Goal: Information Seeking & Learning: Learn about a topic

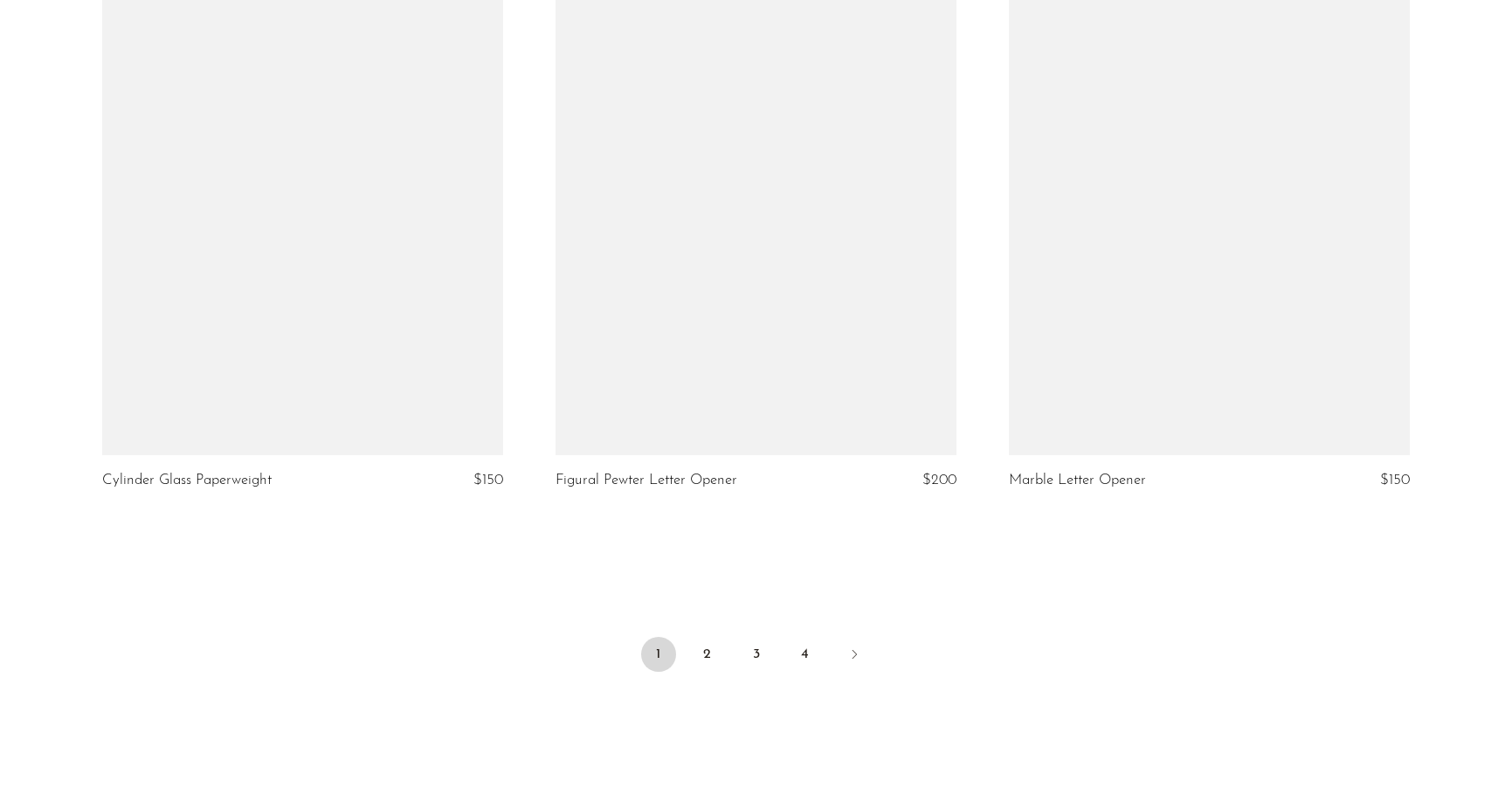
scroll to position [7295, 0]
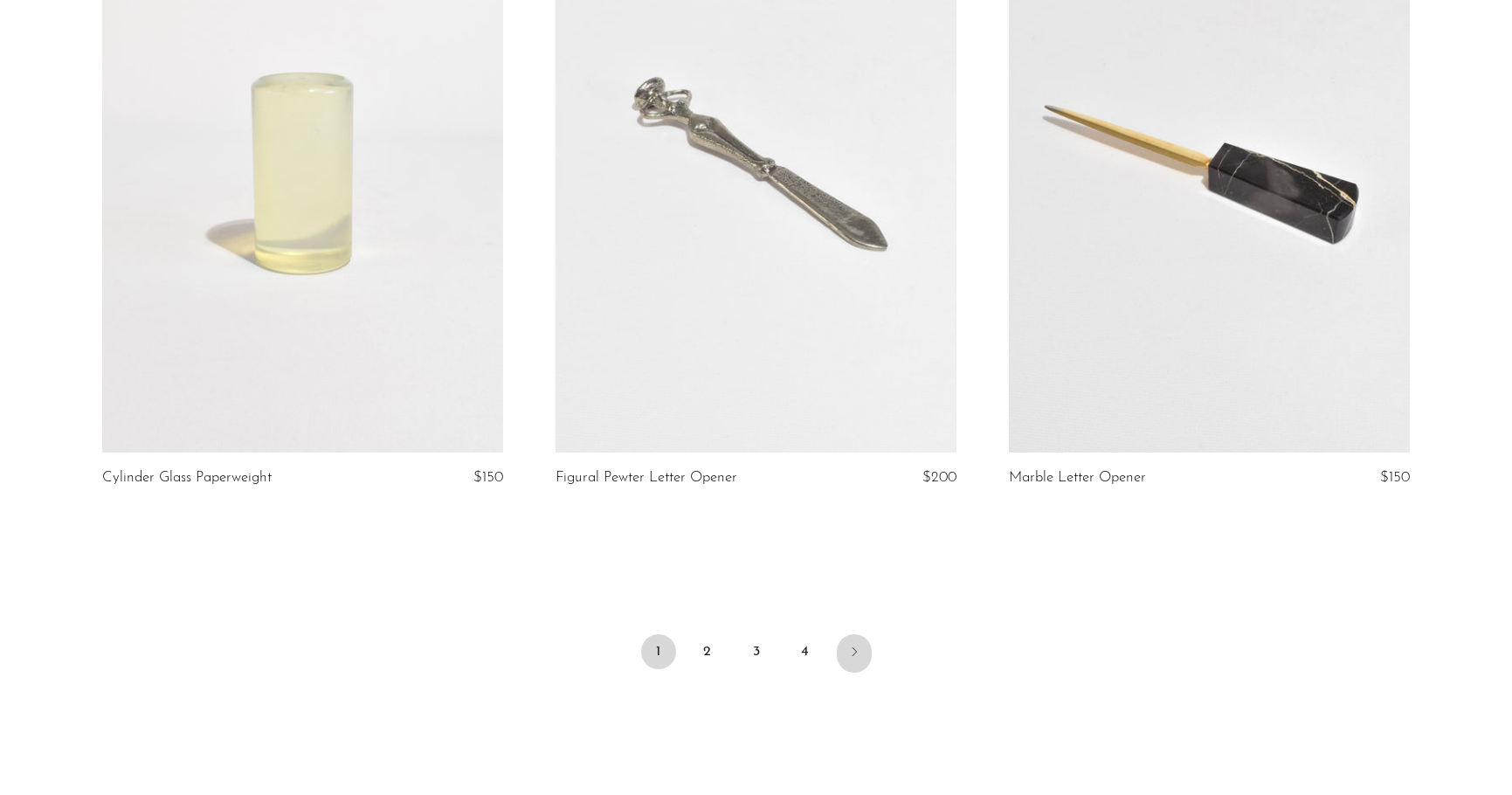
click at [847, 654] on icon "Next" at bounding box center [854, 651] width 14 height 14
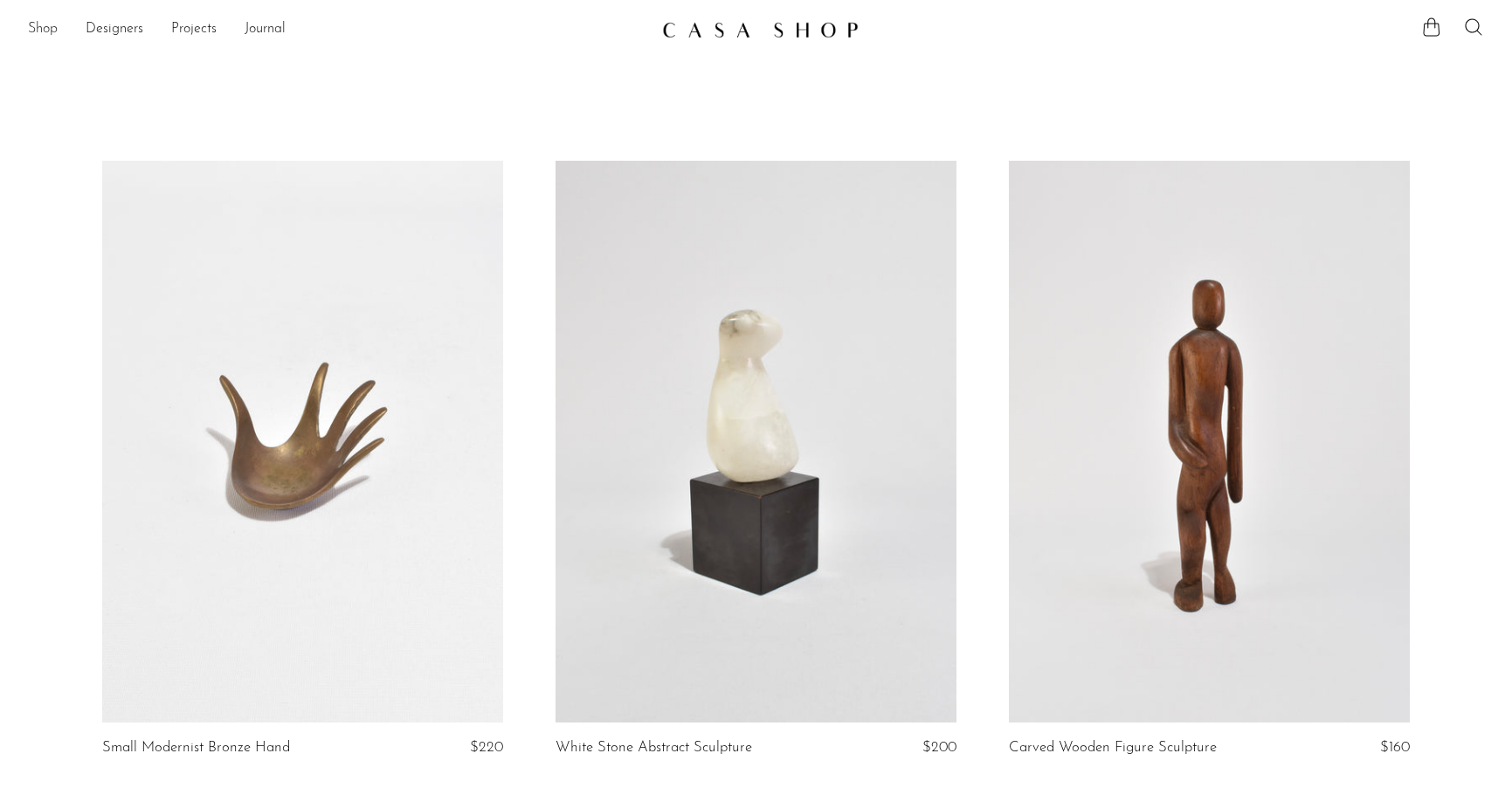
click at [40, 30] on link "Shop" at bounding box center [43, 30] width 30 height 22
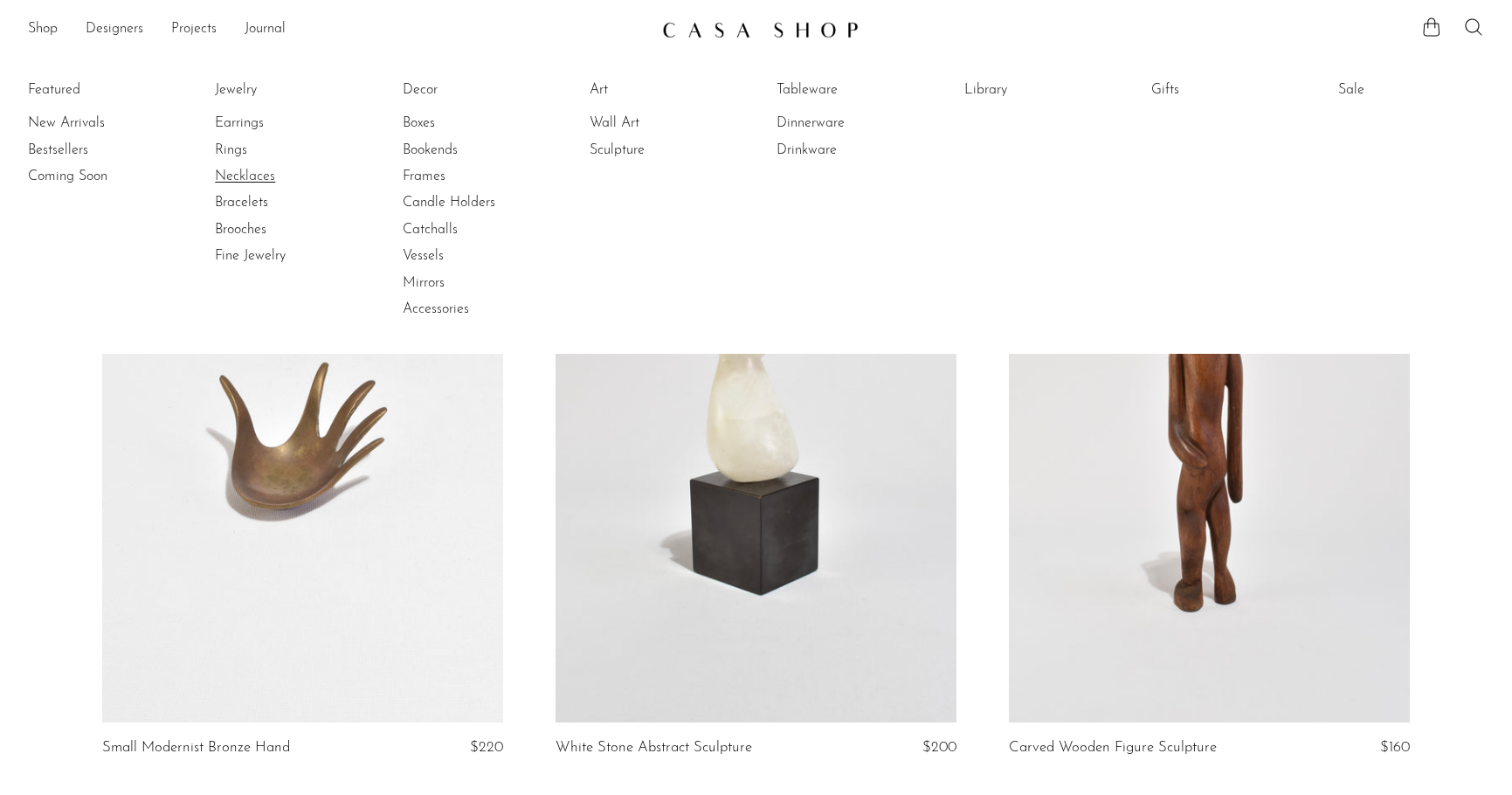
click at [247, 178] on link "Necklaces" at bounding box center [280, 176] width 131 height 20
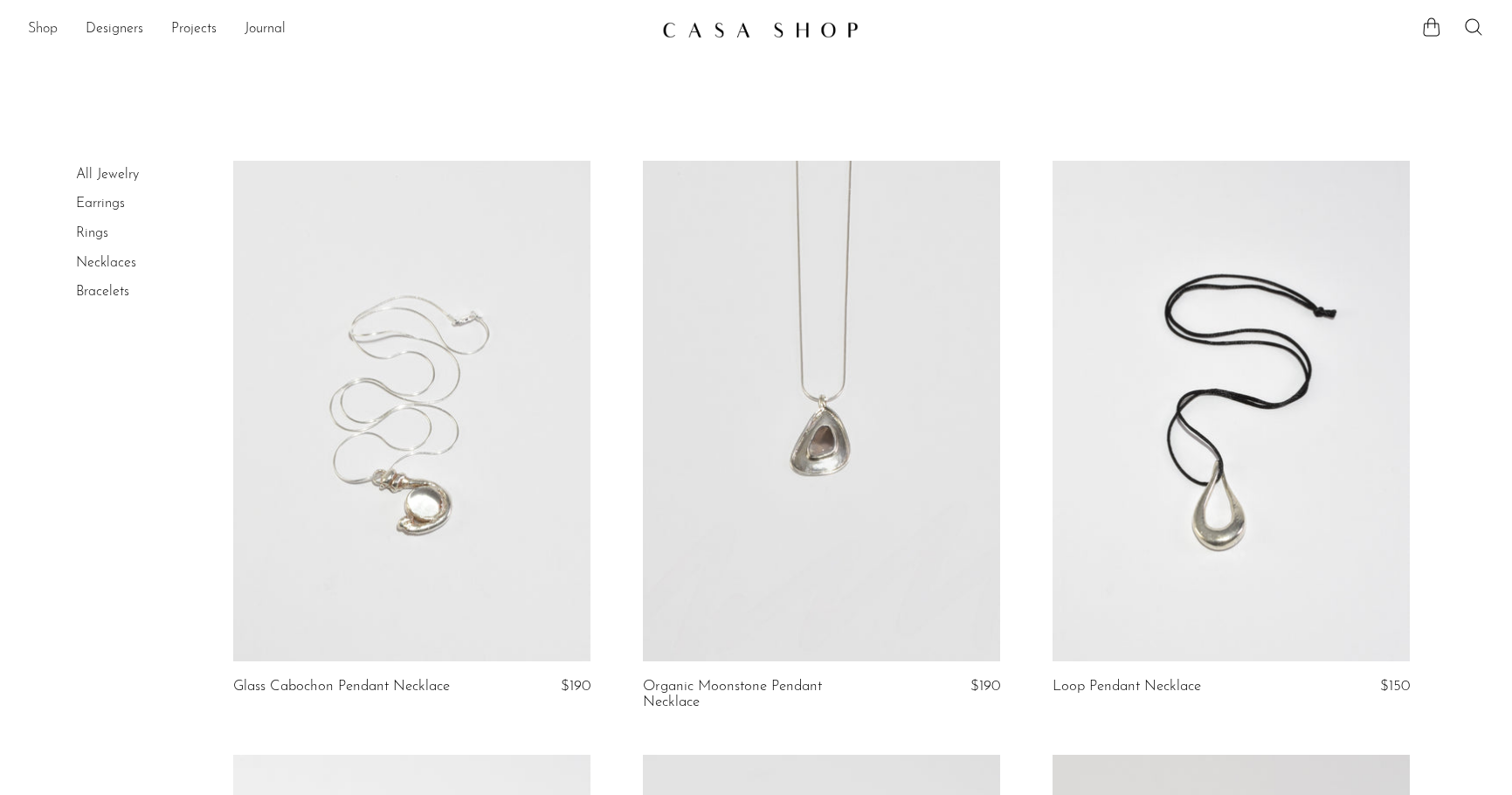
click at [40, 34] on link "Shop" at bounding box center [43, 30] width 30 height 22
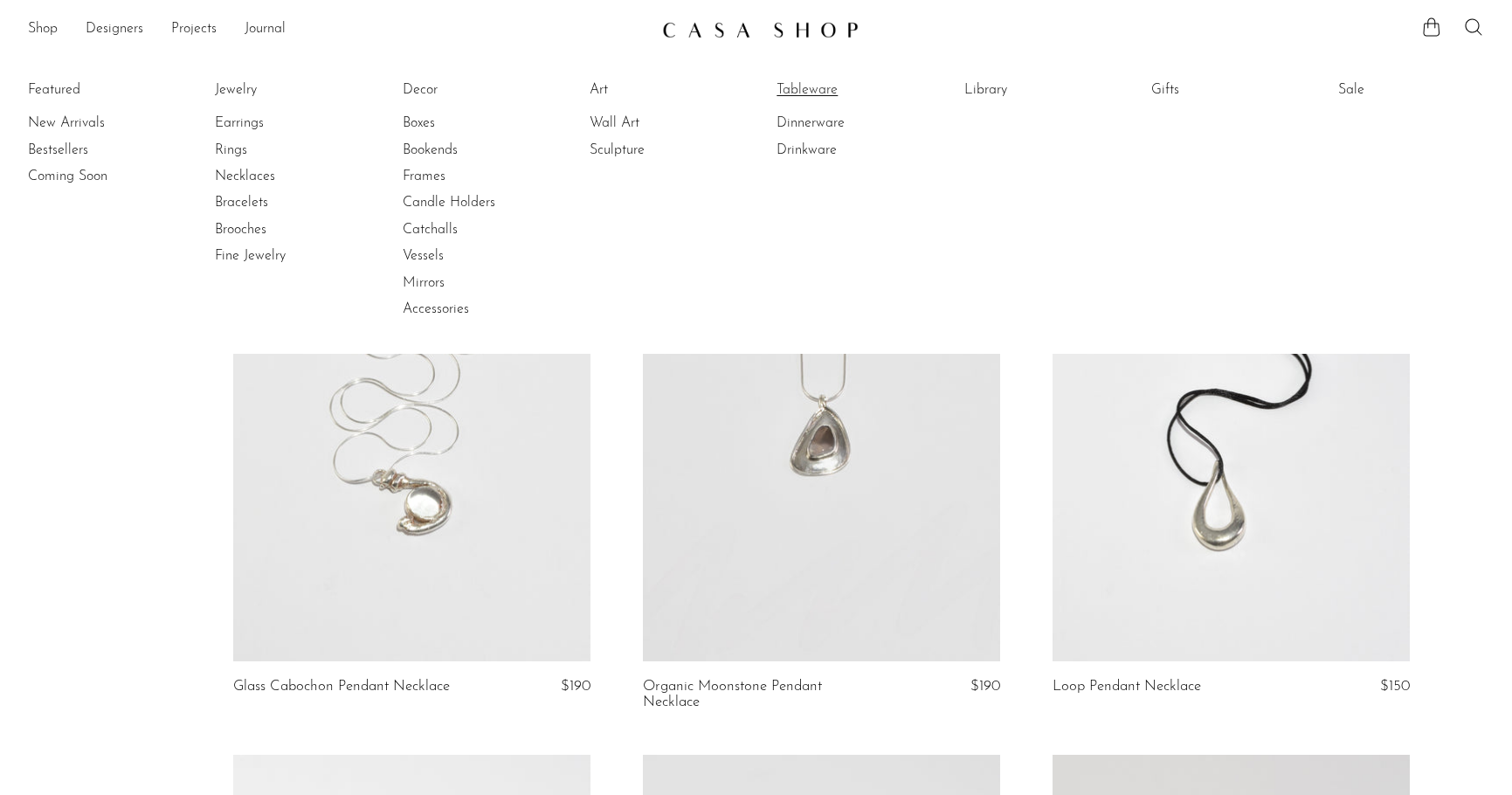
click at [808, 89] on link "Tableware" at bounding box center [842, 90] width 131 height 20
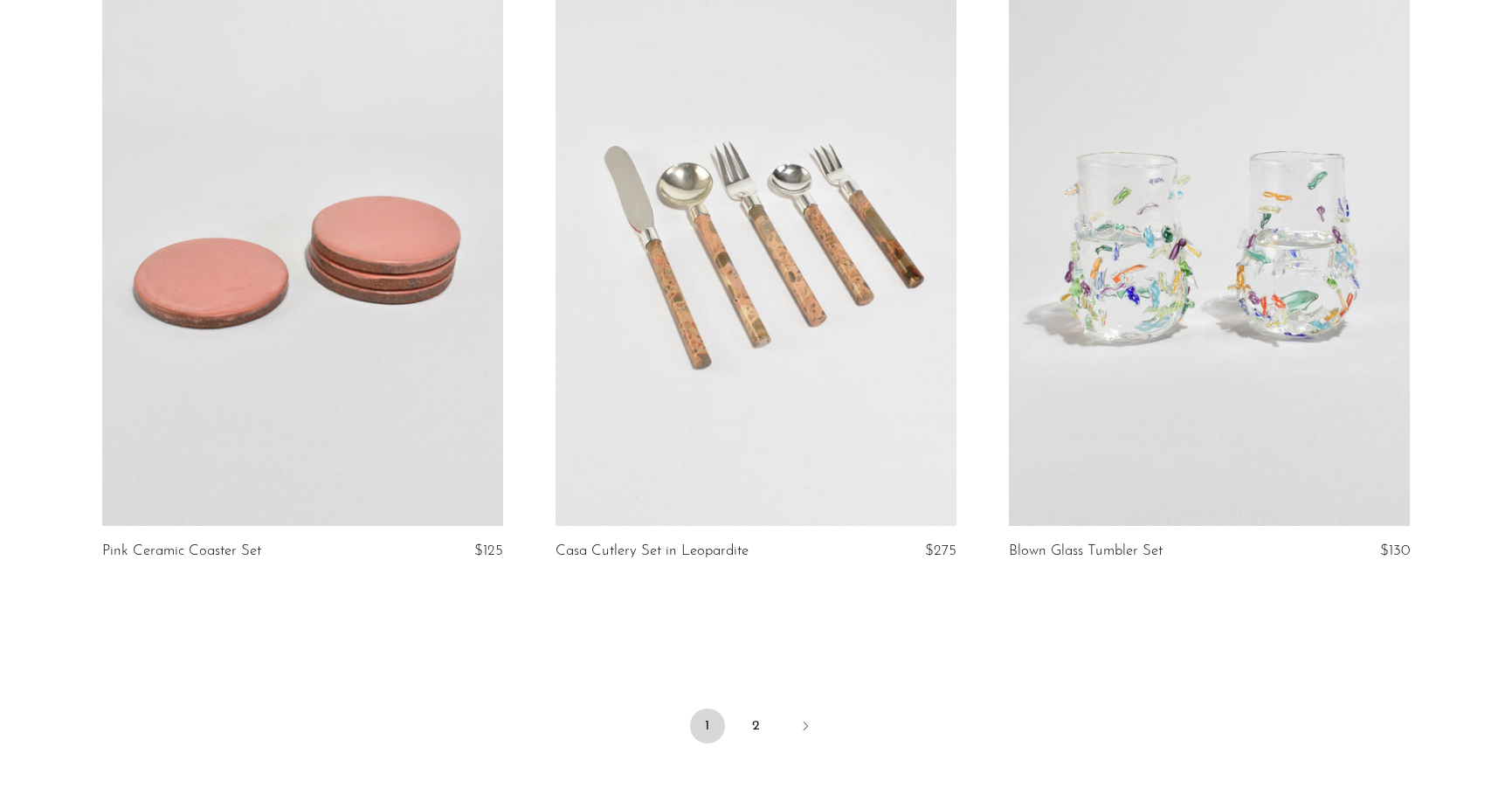
scroll to position [7242, 0]
click at [798, 726] on icon "Next" at bounding box center [805, 724] width 14 height 14
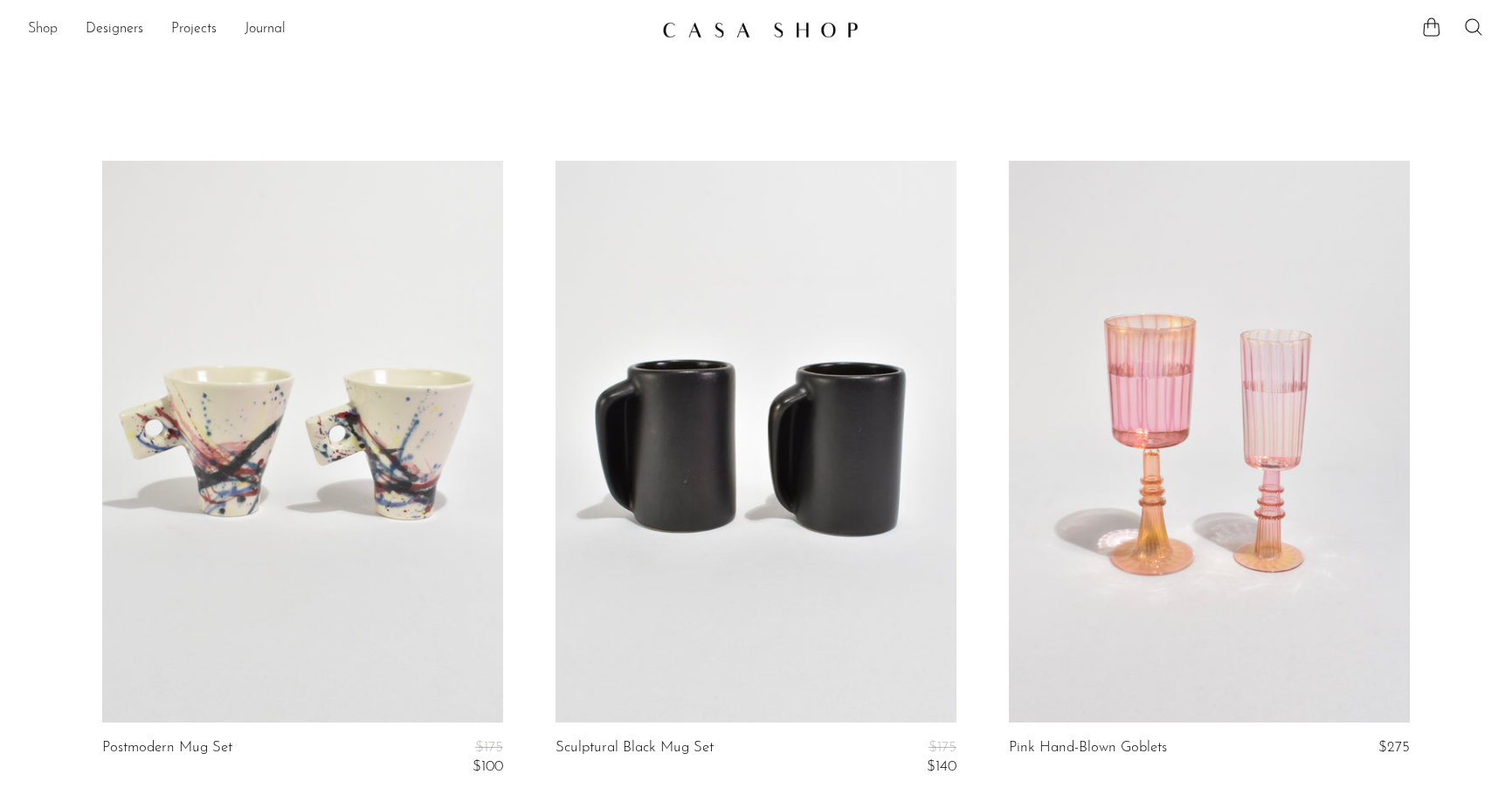
click at [50, 28] on link "Shop" at bounding box center [43, 30] width 30 height 22
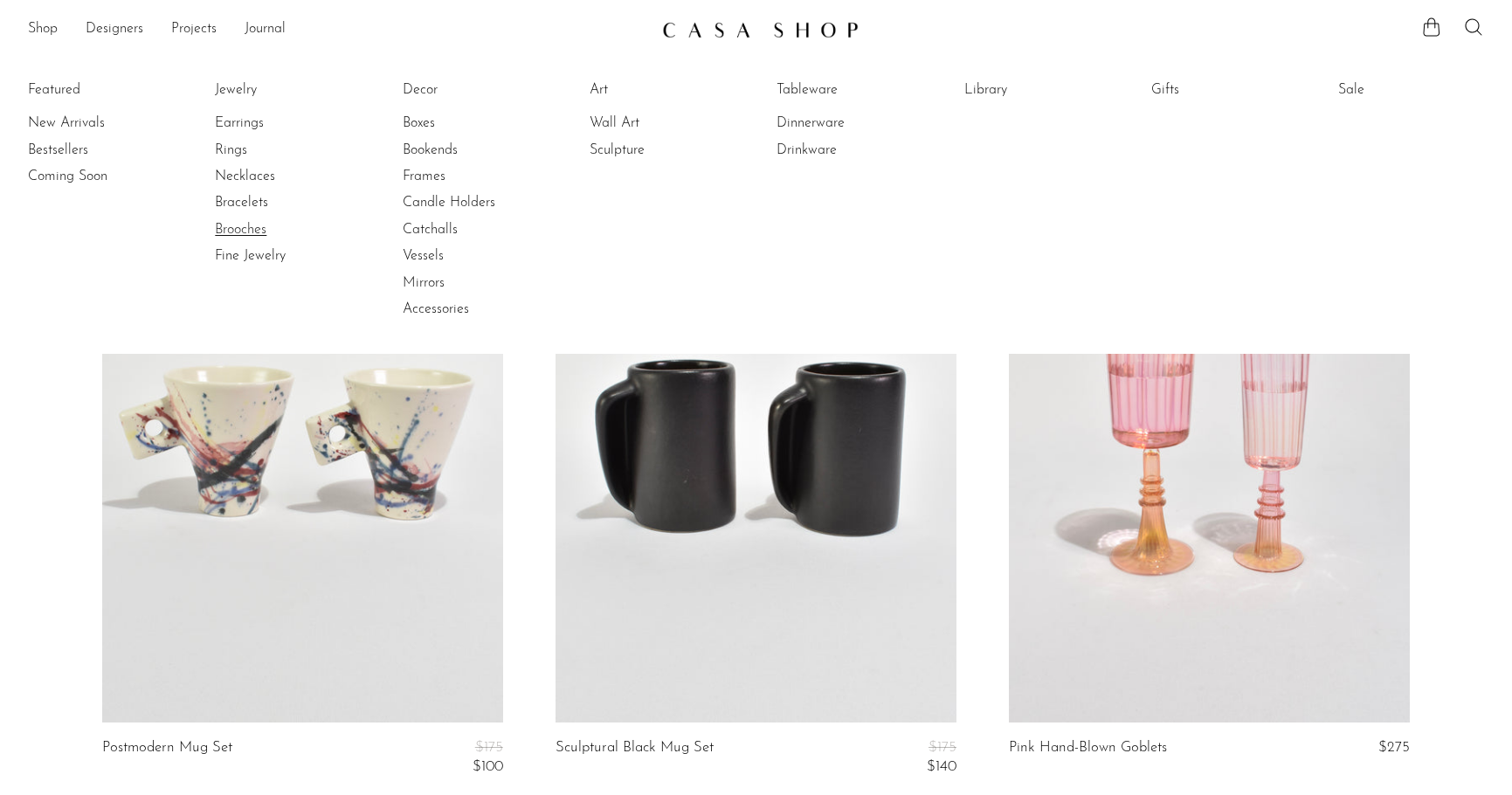
click at [238, 231] on link "Brooches" at bounding box center [280, 230] width 131 height 20
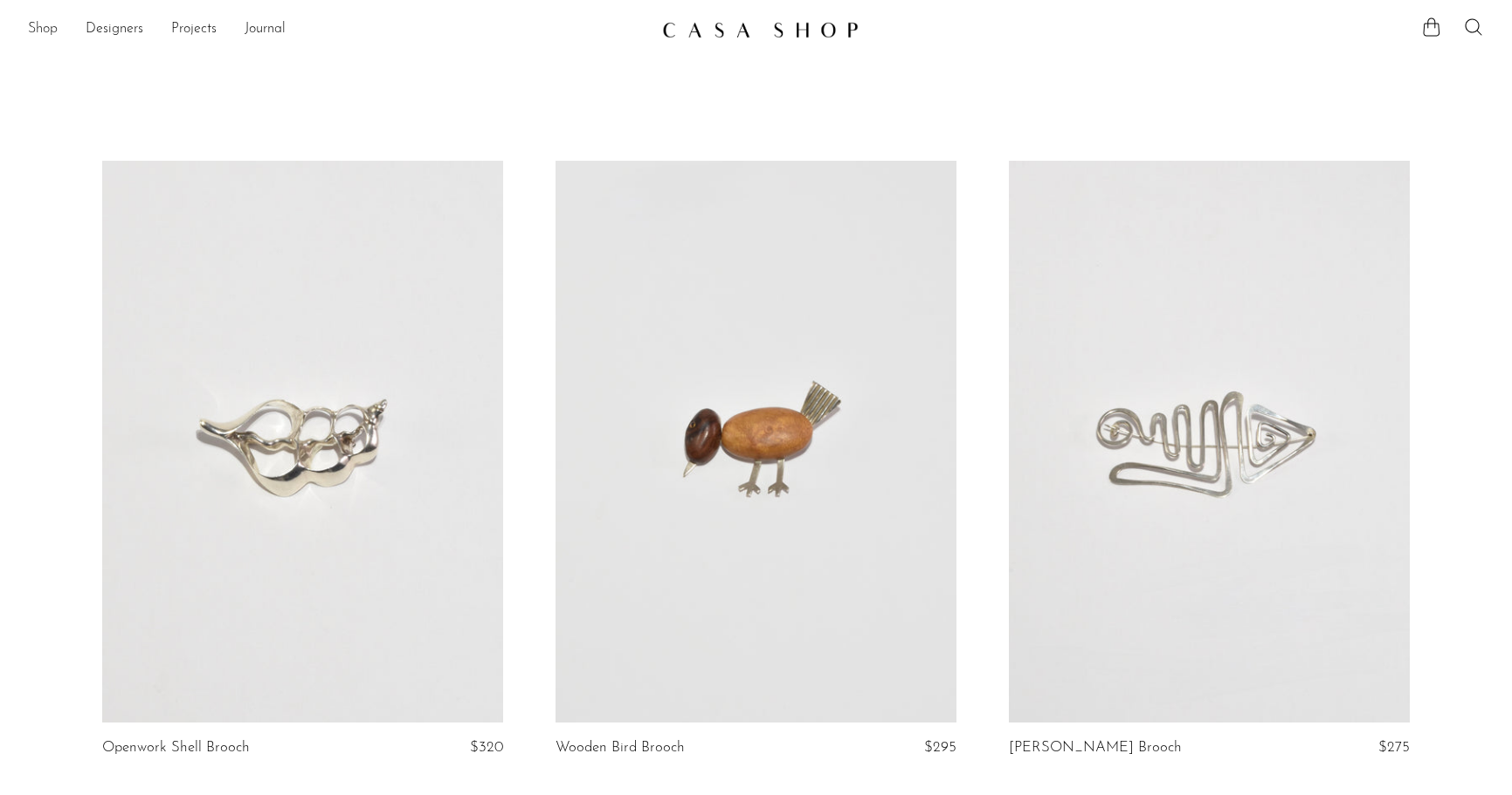
click at [34, 31] on link "Shop" at bounding box center [43, 30] width 30 height 22
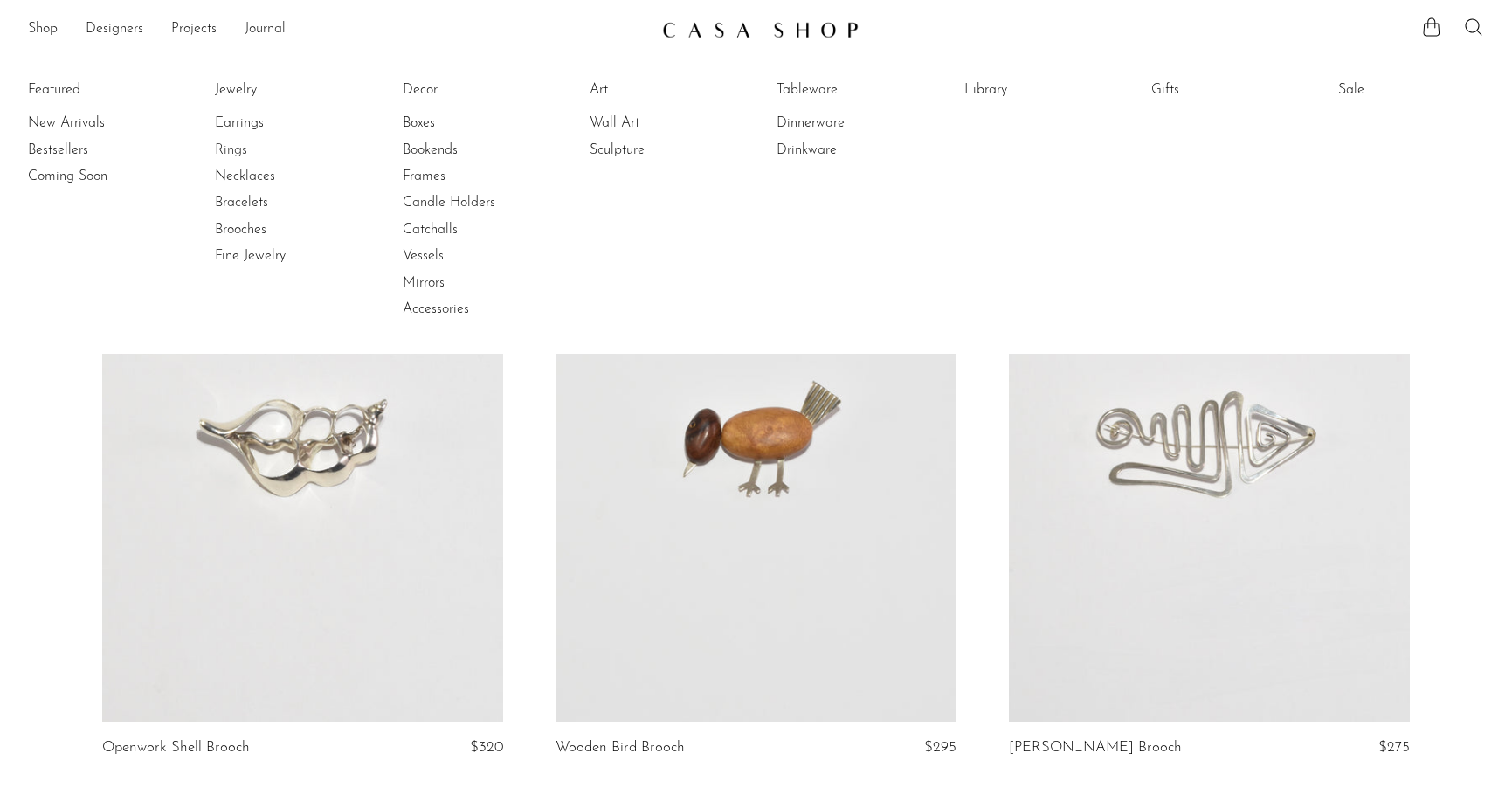
click at [242, 147] on link "Rings" at bounding box center [280, 150] width 131 height 20
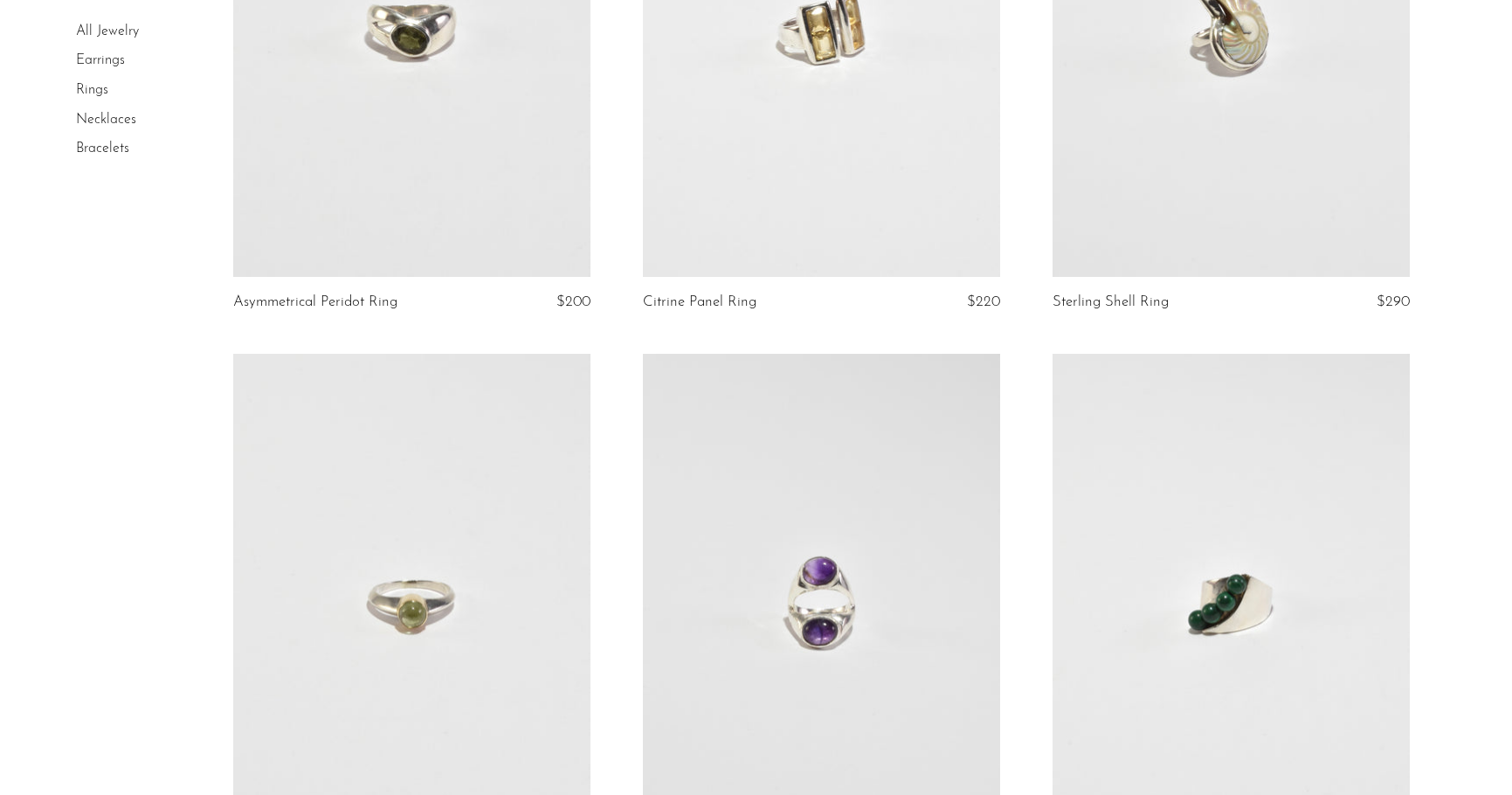
scroll to position [126, 0]
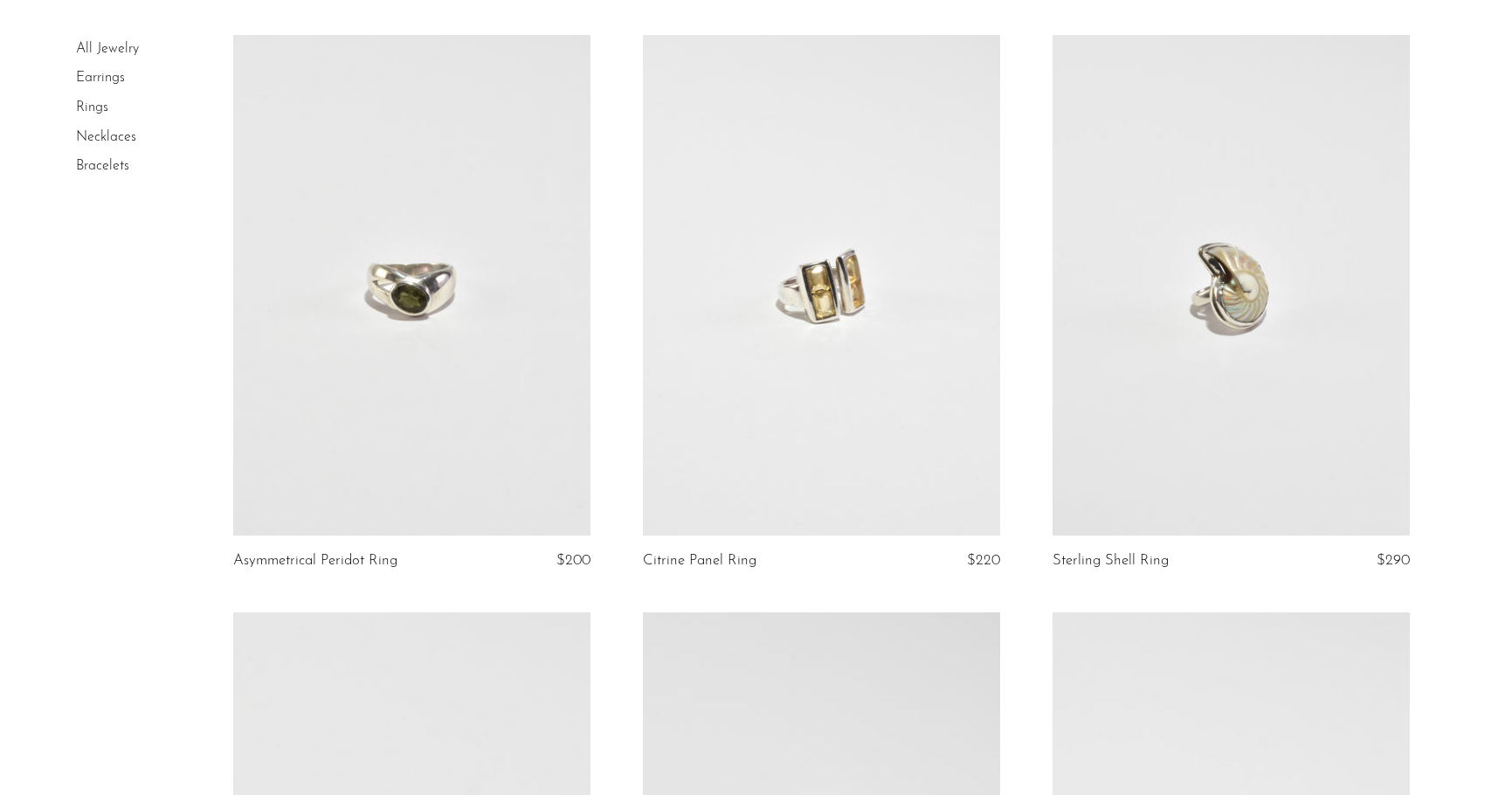
click at [95, 82] on link "Earrings" at bounding box center [100, 77] width 49 height 14
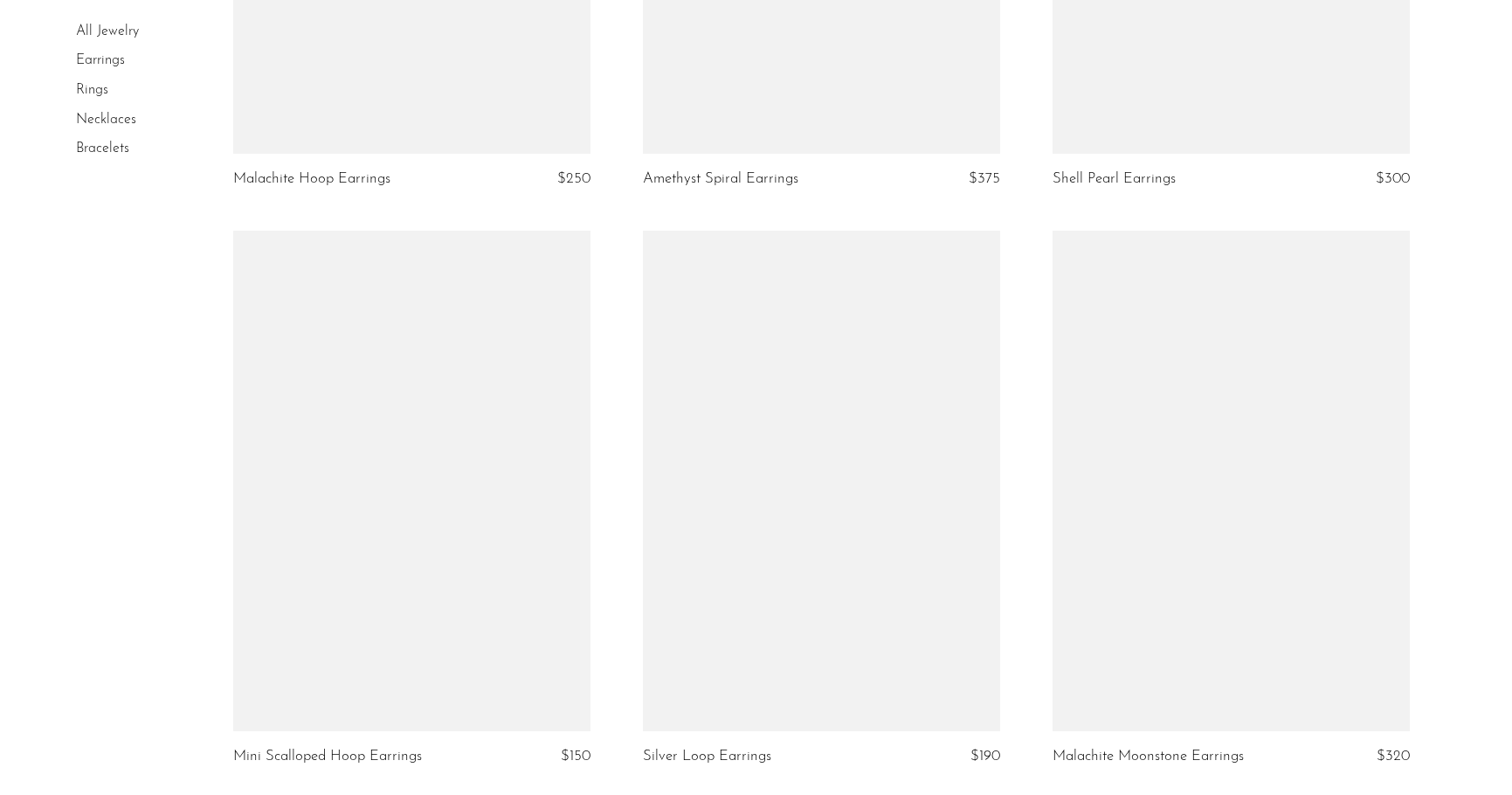
scroll to position [6481, 0]
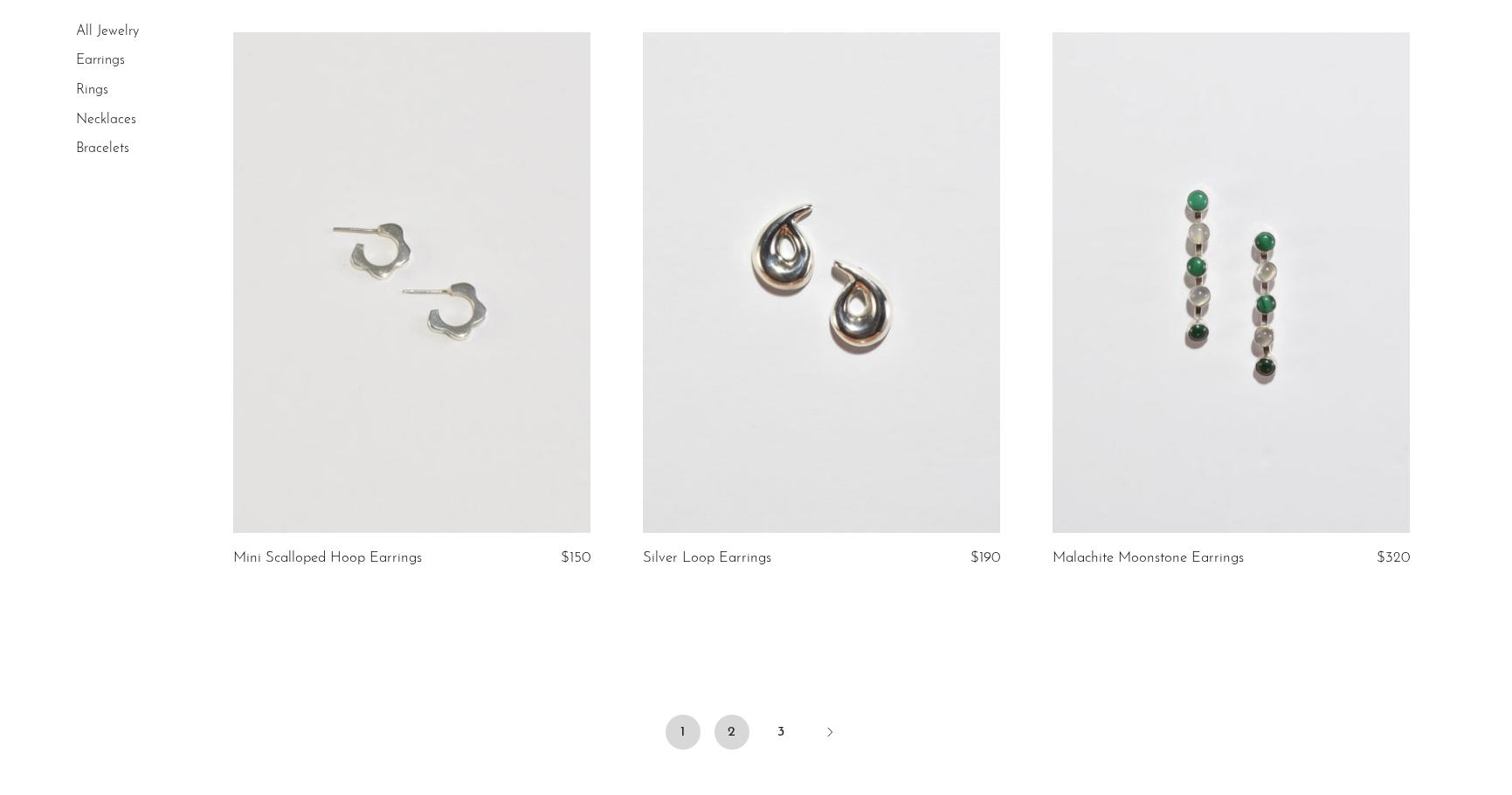
click at [723, 736] on link "2" at bounding box center [731, 731] width 35 height 35
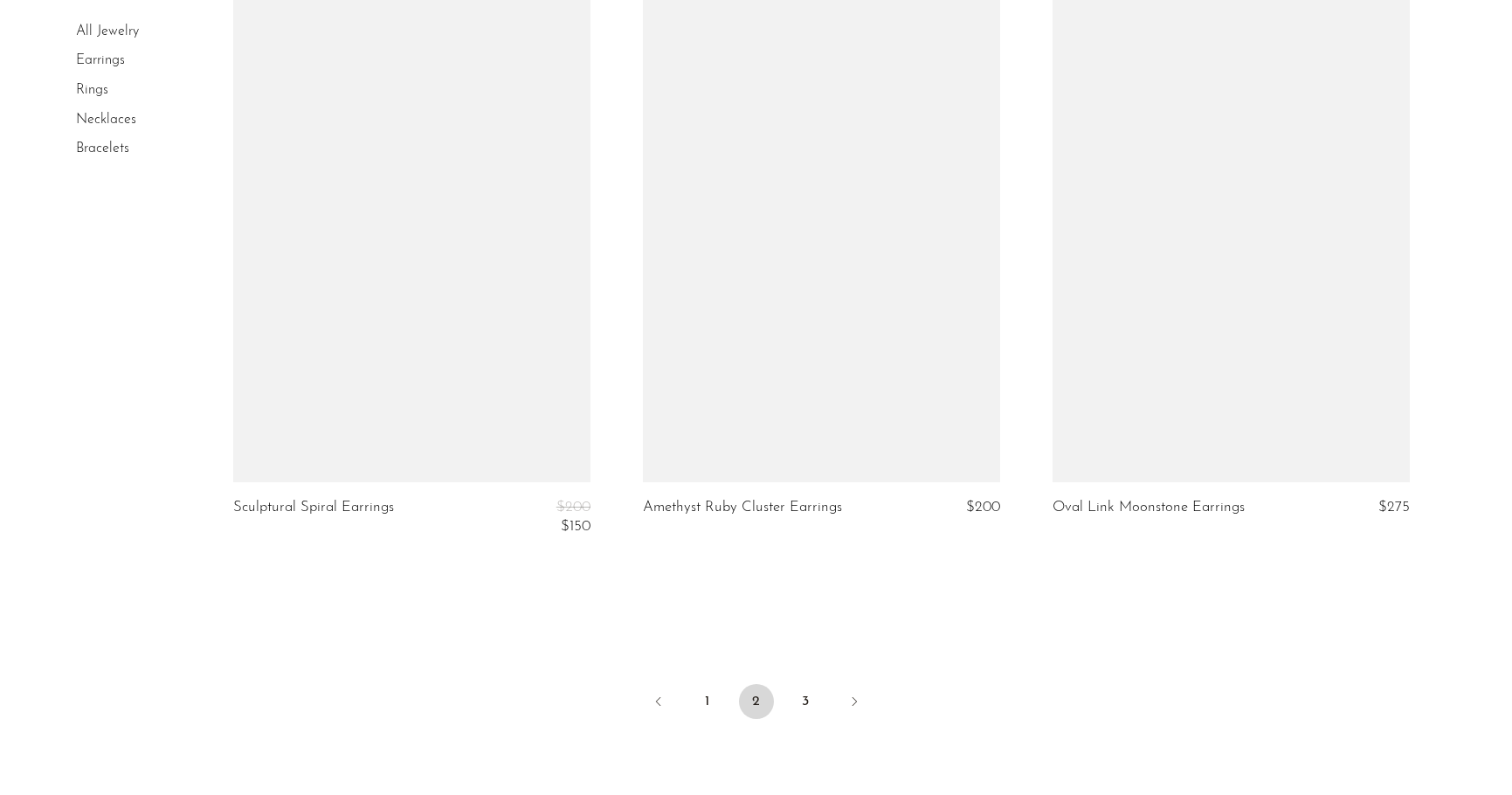
scroll to position [6696, 0]
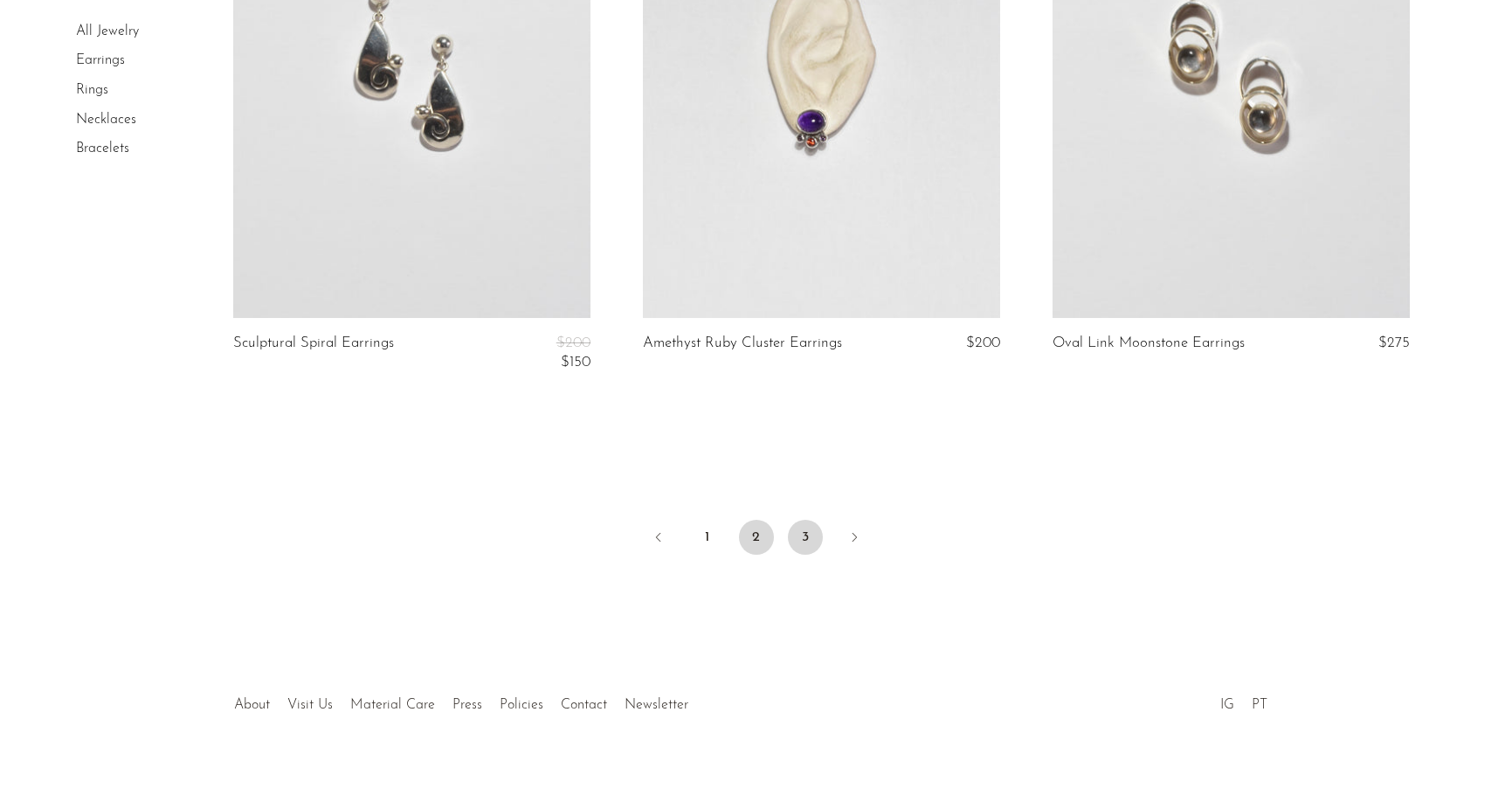
click at [805, 533] on link "3" at bounding box center [805, 537] width 35 height 35
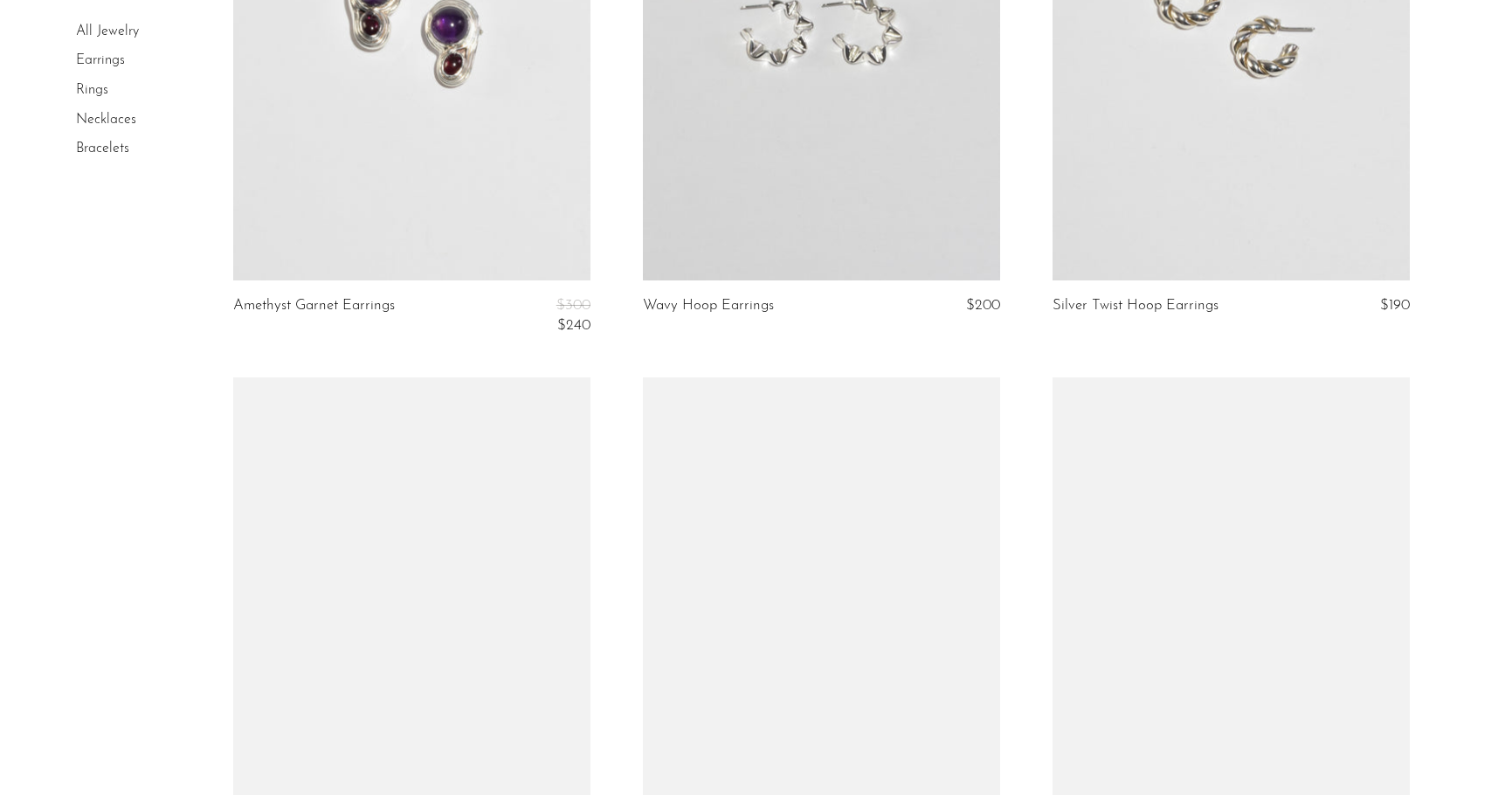
scroll to position [1015, 0]
